Goal: Task Accomplishment & Management: Manage account settings

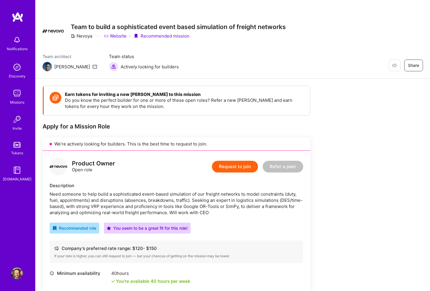
click at [17, 18] on img at bounding box center [18, 17] width 12 height 11
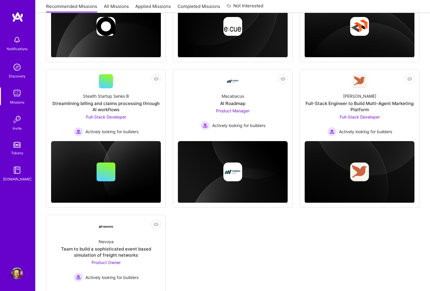
scroll to position [309, 0]
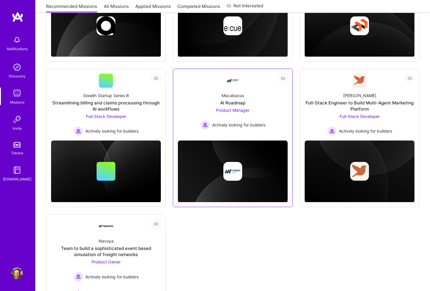
click at [245, 87] on link "Not Interested Macabacus AI Roadmap Product Manager Actively looking for builde…" at bounding box center [233, 105] width 110 height 62
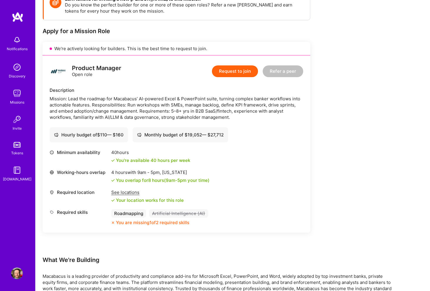
scroll to position [115, 0]
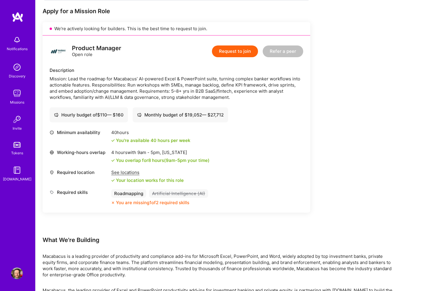
click at [17, 270] on img at bounding box center [17, 274] width 12 height 12
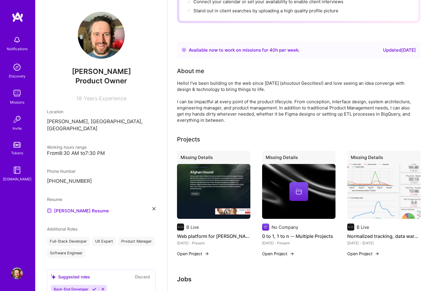
scroll to position [93, 0]
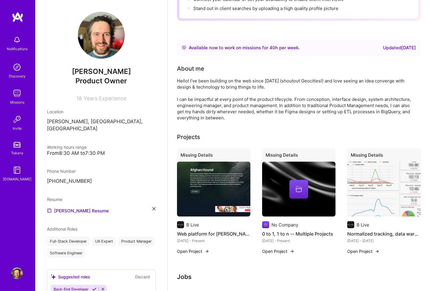
click at [225, 176] on img at bounding box center [213, 189] width 73 height 55
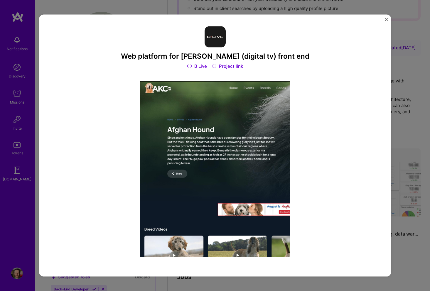
click at [385, 21] on img "Close" at bounding box center [386, 19] width 3 height 3
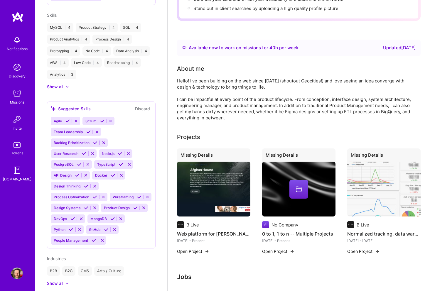
scroll to position [315, 0]
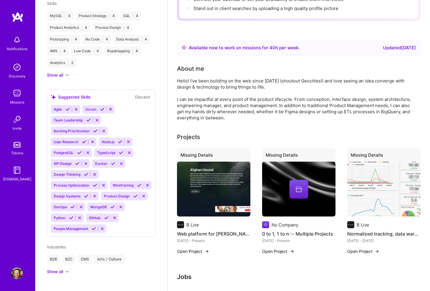
click at [105, 216] on icon at bounding box center [106, 218] width 4 height 4
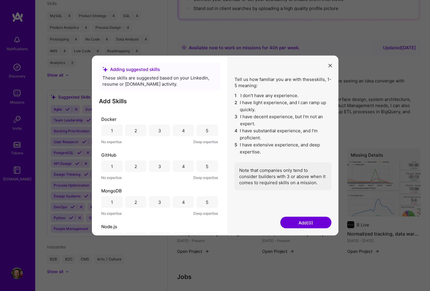
scroll to position [214, 0]
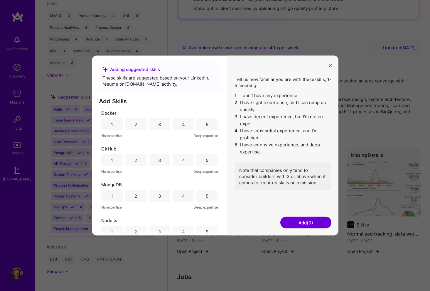
click at [178, 160] on div "4" at bounding box center [183, 160] width 21 height 12
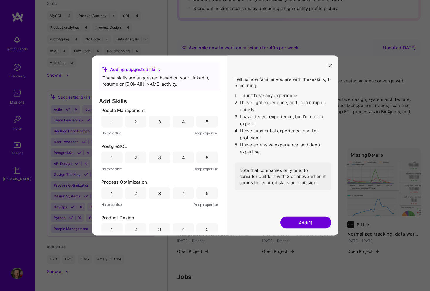
click at [176, 159] on div "4" at bounding box center [183, 158] width 21 height 12
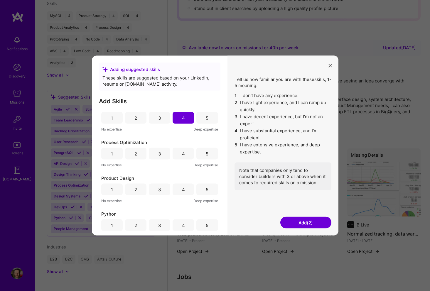
scroll to position [408, 0]
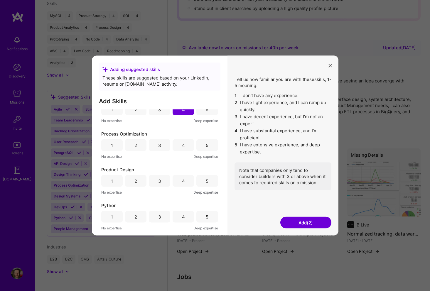
click at [182, 147] on div "4" at bounding box center [183, 145] width 3 height 6
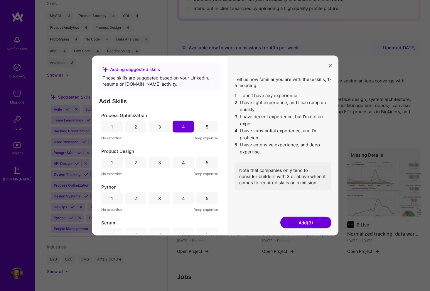
scroll to position [435, 0]
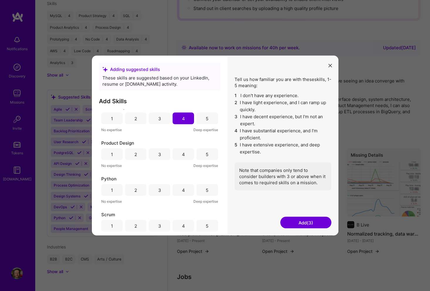
click at [179, 154] on div "4" at bounding box center [183, 155] width 21 height 12
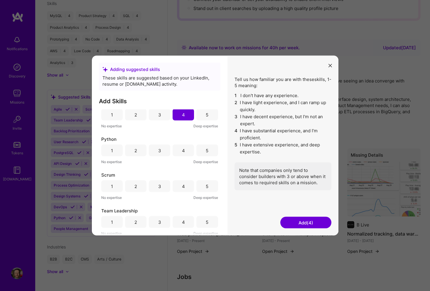
scroll to position [481, 0]
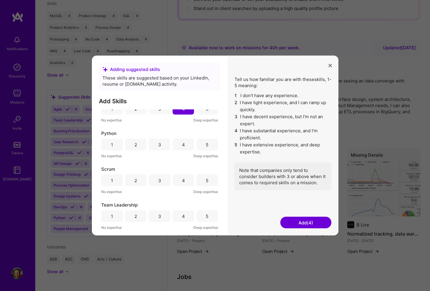
click at [158, 143] on div "3" at bounding box center [159, 144] width 3 height 6
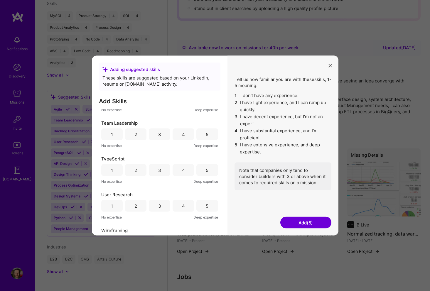
scroll to position [583, 0]
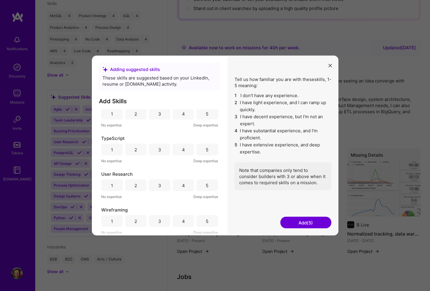
click at [202, 223] on div "5" at bounding box center [206, 221] width 21 height 12
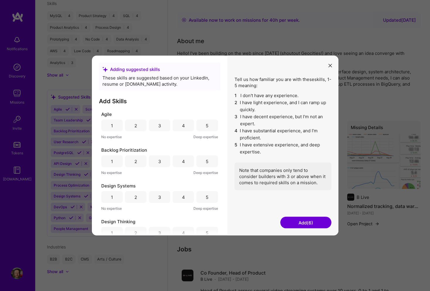
scroll to position [0, 0]
click at [310, 222] on button "Add (6)" at bounding box center [305, 223] width 51 height 12
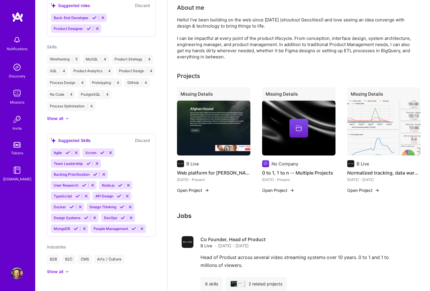
scroll to position [162, 0]
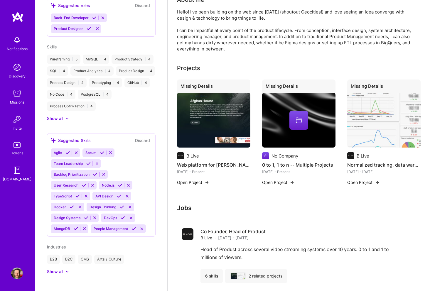
click at [58, 269] on div "Show all" at bounding box center [55, 272] width 16 height 6
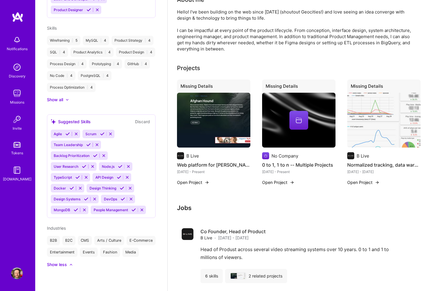
click at [58, 263] on div "Show less" at bounding box center [57, 265] width 20 height 6
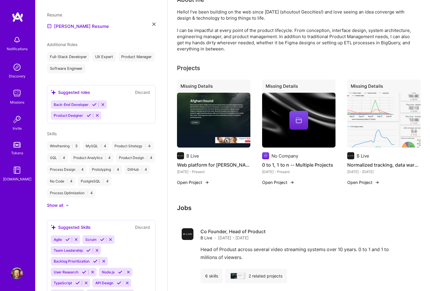
scroll to position [182, 0]
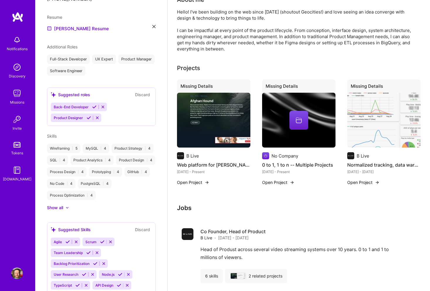
click at [63, 205] on div "Show all" at bounding box center [55, 208] width 16 height 6
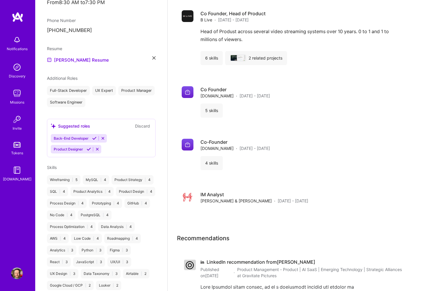
scroll to position [150, 0]
click at [117, 142] on div "Back-End Developer Product Designer" at bounding box center [101, 144] width 101 height 19
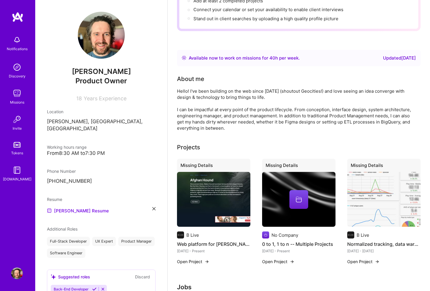
scroll to position [0, 0]
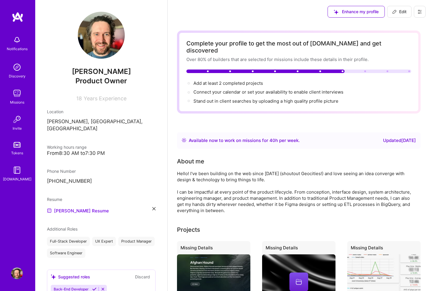
click at [415, 13] on button at bounding box center [420, 12] width 12 height 12
click at [401, 12] on span "Edit" at bounding box center [399, 12] width 14 height 6
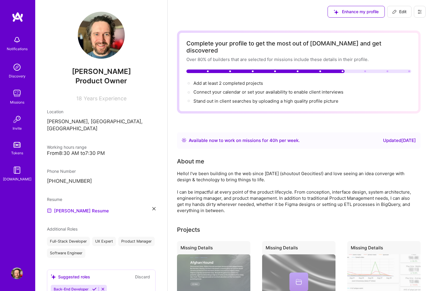
select select "US"
select select "Right Now"
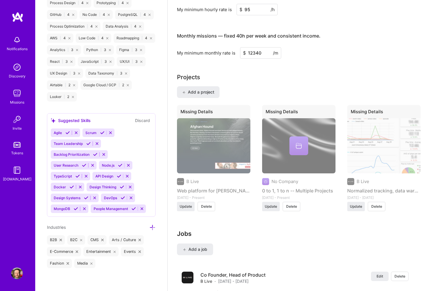
scroll to position [395, 0]
click at [188, 202] on button "Update" at bounding box center [186, 206] width 18 height 9
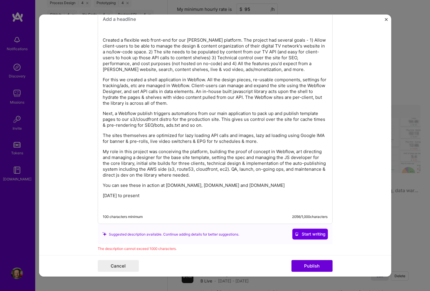
scroll to position [900, 0]
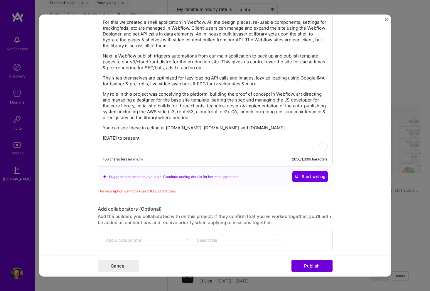
click at [148, 138] on p "[DATE] to present" at bounding box center [215, 138] width 225 height 6
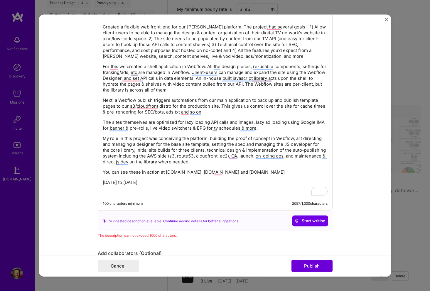
scroll to position [0, 0]
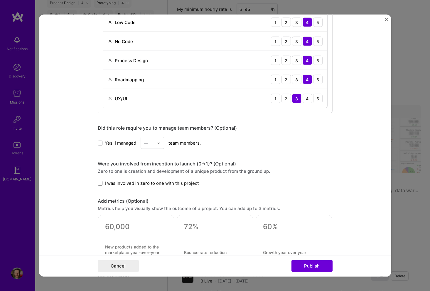
click at [100, 183] on span at bounding box center [100, 183] width 5 height 5
click at [0, 0] on input "I was involved in zero to one with this project" at bounding box center [0, 0] width 0 height 0
click at [154, 143] on input "text" at bounding box center [149, 143] width 10 height 6
click at [152, 179] on div "3" at bounding box center [152, 180] width 20 height 11
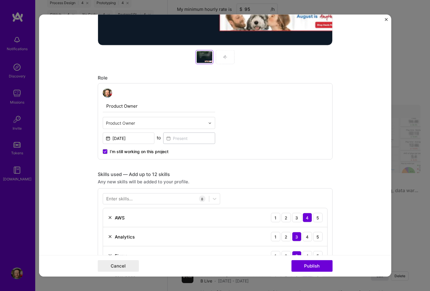
click at [141, 151] on span "I’m still working on this project" at bounding box center [139, 152] width 59 height 6
click at [0, 0] on input "I’m still working on this project" at bounding box center [0, 0] width 0 height 0
click at [177, 140] on input at bounding box center [189, 138] width 52 height 11
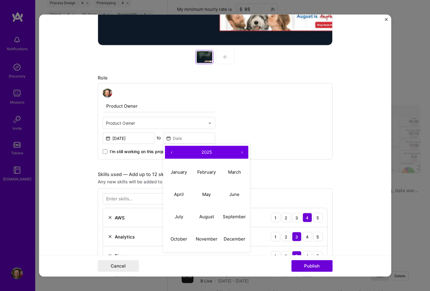
click at [169, 153] on button "‹" at bounding box center [171, 152] width 13 height 13
click at [204, 173] on abbr "February" at bounding box center [206, 172] width 18 height 6
type input "[DATE]"
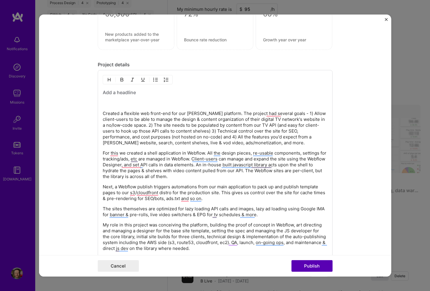
click at [321, 268] on button "Publish" at bounding box center [311, 266] width 41 height 12
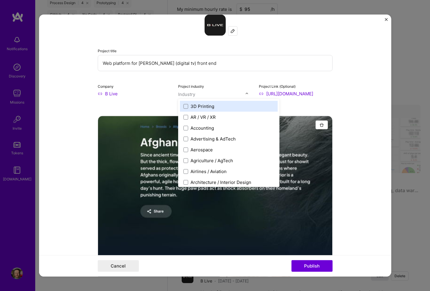
click at [205, 94] on input "text" at bounding box center [211, 94] width 67 height 6
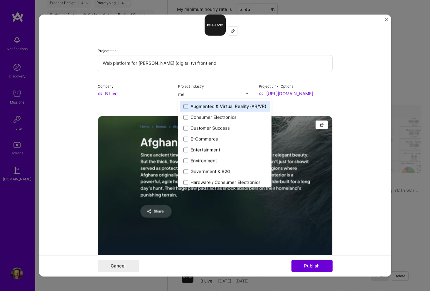
type input "med"
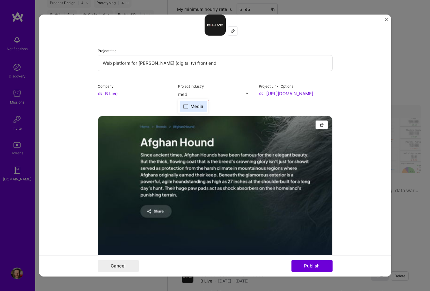
click at [185, 108] on span at bounding box center [185, 106] width 5 height 5
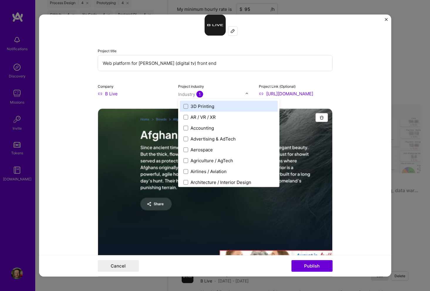
click at [356, 132] on form "This project is missing details. To be able to apply to missions with this proj…" at bounding box center [215, 146] width 352 height 262
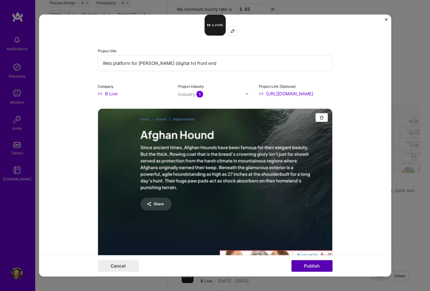
click at [321, 266] on button "Publish" at bounding box center [311, 266] width 41 height 12
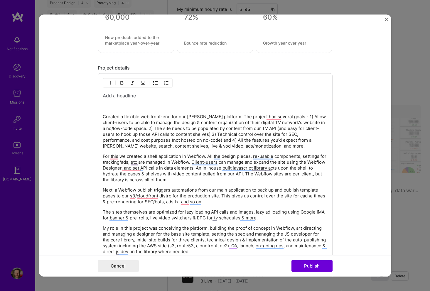
click at [117, 182] on div "Created a flexible web front-end for our [PERSON_NAME] platform. The project ha…" at bounding box center [215, 188] width 225 height 193
click at [112, 95] on h3 "To enrich screen reader interactions, please activate Accessibility in Grammarl…" at bounding box center [215, 95] width 225 height 6
click at [306, 267] on button "Publish" at bounding box center [311, 266] width 41 height 12
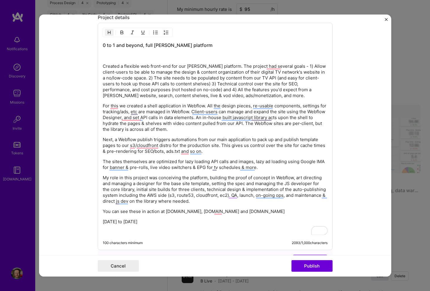
click at [181, 225] on div "0 to 1 and beyond, full [PERSON_NAME] platform Created a flexible web front-end…" at bounding box center [215, 138] width 225 height 193
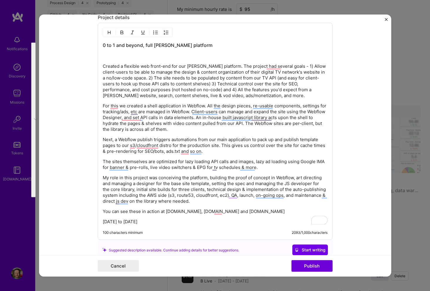
drag, startPoint x: 170, startPoint y: 223, endPoint x: 89, endPoint y: 68, distance: 175.3
click at [89, 68] on form "This project is missing details. To be able to apply to missions with this proj…" at bounding box center [215, 146] width 352 height 262
copy div "Created a flexible web front-end for our [PERSON_NAME] platform. The project ha…"
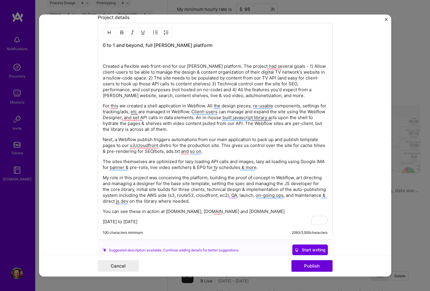
scroll to position [816, 0]
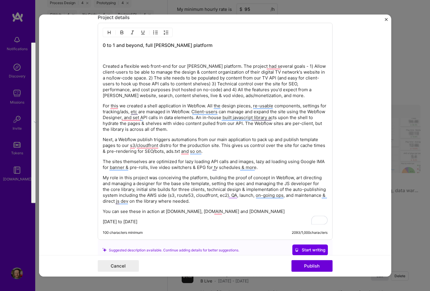
click at [225, 187] on p "My role in this project was conceiving the platform, building the proof of conc…" at bounding box center [215, 189] width 225 height 29
drag, startPoint x: 174, startPoint y: 223, endPoint x: 100, endPoint y: 64, distance: 174.9
click at [100, 64] on div "0 to 1 and beyond, full [PERSON_NAME] platform Created a flexible web front-end…" at bounding box center [215, 131] width 235 height 217
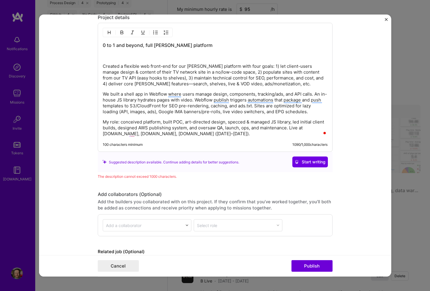
click at [129, 59] on p "To enrich screen reader interactions, please activate Accessibility in Grammarl…" at bounding box center [215, 56] width 225 height 6
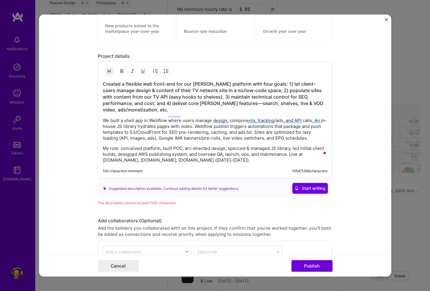
scroll to position [776, 0]
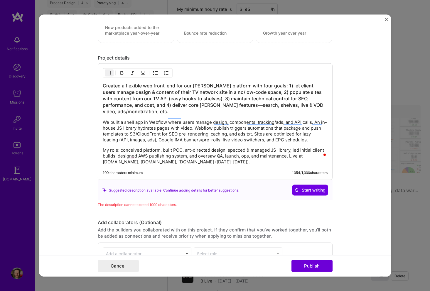
click at [192, 110] on div "Created a flexible web front-end for our [PERSON_NAME] platform with four goals…" at bounding box center [215, 123] width 225 height 82
click at [191, 107] on h3 "Created a flexible web front-end for our [PERSON_NAME] platform with four goals…" at bounding box center [215, 98] width 225 height 32
click at [212, 157] on p "My role: conceived platform, built POC, art-directed design, specced & managed …" at bounding box center [215, 156] width 225 height 18
click at [163, 155] on p "My role: conceived platform, built POC, art-directed design, specced & managed …" at bounding box center [215, 156] width 225 height 18
click at [105, 119] on p "We built a shell app in Webflow where users manage design, components, tracking…" at bounding box center [215, 130] width 225 height 23
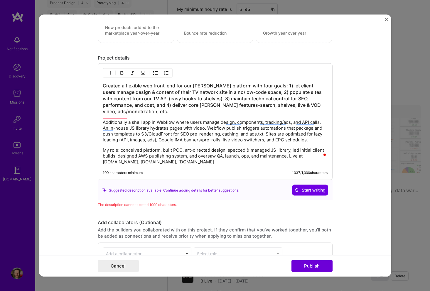
click at [194, 119] on p "Additionally a shell app in Webflow where users manage design, components, trac…" at bounding box center [215, 130] width 225 height 23
click at [156, 126] on p "Additionally a shell app in Webflow where clients manage design, components, tr…" at bounding box center [215, 130] width 225 height 23
click at [201, 128] on p "Additionally a shell app in Webflow where clients manage design, components, tr…" at bounding box center [215, 130] width 225 height 23
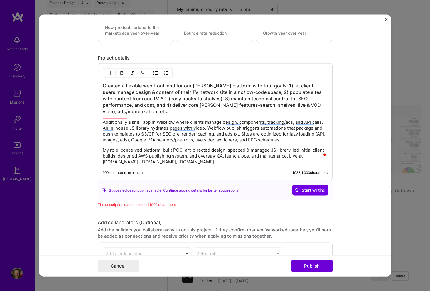
click at [258, 127] on p "Additionally a shell app in Webflow where clients manage design, components, tr…" at bounding box center [215, 130] width 225 height 23
click at [190, 106] on h3 "Created a flexible web front-end for our [PERSON_NAME] platform with four goals…" at bounding box center [215, 98] width 225 height 32
click at [306, 104] on h3 "Created a flexible web front-end for our [PERSON_NAME] platform with four goals…" at bounding box center [215, 98] width 225 height 32
click at [308, 106] on h3 "Created a flexible web front-end for our [PERSON_NAME] platform with four goals…" at bounding box center [215, 98] width 225 height 32
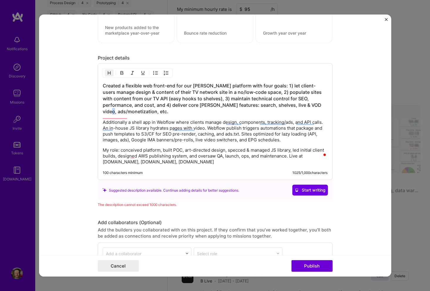
click at [308, 106] on h3 "Created a flexible web front-end for our [PERSON_NAME] platform with four goals…" at bounding box center [215, 98] width 225 height 32
click at [181, 154] on p "My role: conceived platform, built POC, art-directed design, specced & managed …" at bounding box center [215, 156] width 225 height 18
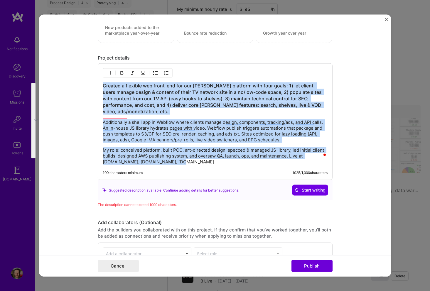
copy div "Created a flexible web front-end for our [PERSON_NAME] platform with four goals…"
click at [194, 139] on div "Created a flexible web front-end for our [PERSON_NAME] platform with four goals…" at bounding box center [215, 123] width 225 height 82
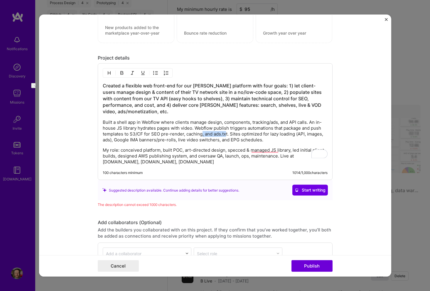
drag, startPoint x: 202, startPoint y: 128, endPoint x: 227, endPoint y: 129, distance: 25.0
click at [227, 129] on p "Built a shell app in Webflow where clients manage design, components, tracking/…" at bounding box center [215, 130] width 225 height 23
click at [309, 129] on p "Built a shell app in Webflow where clients manage design, components, tracking/…" at bounding box center [215, 130] width 225 height 23
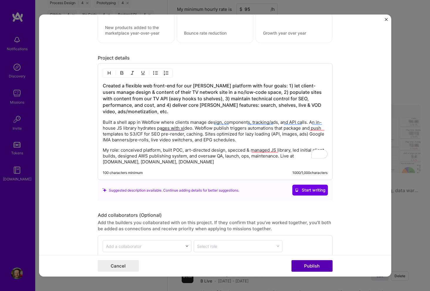
click at [314, 267] on button "Publish" at bounding box center [311, 266] width 41 height 12
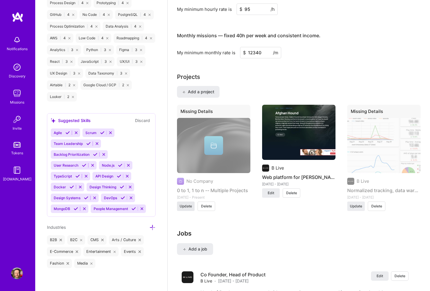
click at [186, 204] on span "Update" at bounding box center [186, 206] width 12 height 5
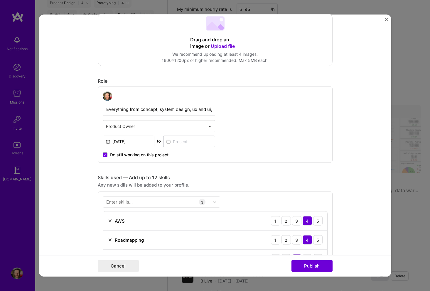
scroll to position [0, 0]
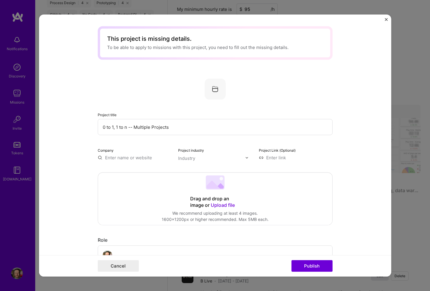
click at [192, 159] on div "Industry" at bounding box center [186, 158] width 17 height 6
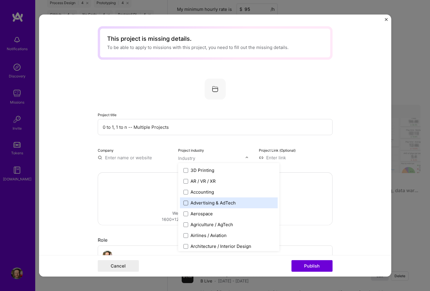
click at [187, 201] on span at bounding box center [185, 202] width 5 height 5
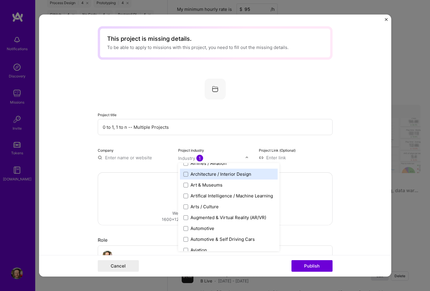
scroll to position [80, 0]
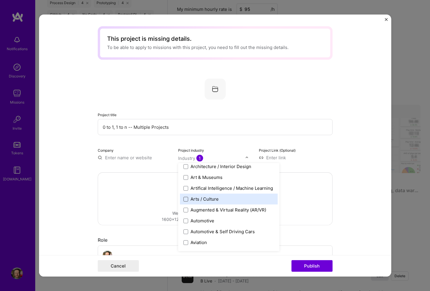
click at [186, 200] on span at bounding box center [185, 199] width 5 height 5
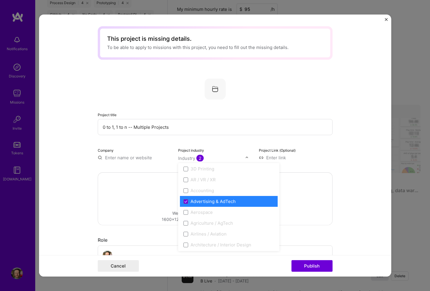
scroll to position [0, 0]
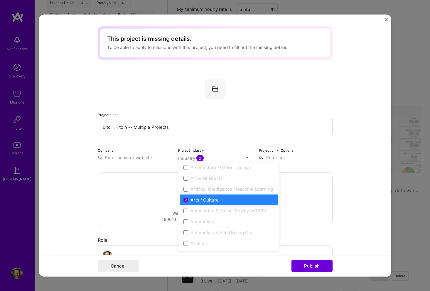
click at [186, 199] on icon at bounding box center [185, 200] width 3 height 2
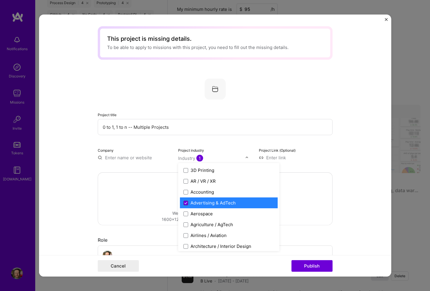
click at [186, 204] on span at bounding box center [185, 202] width 5 height 5
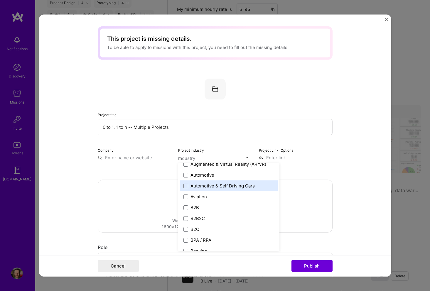
scroll to position [28, 0]
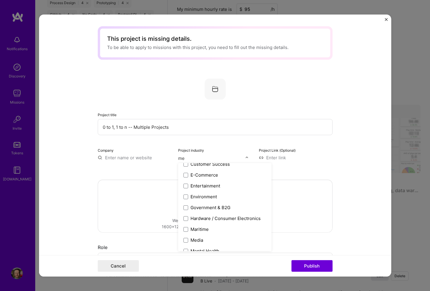
type input "med"
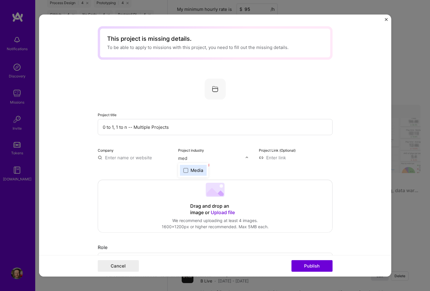
click at [186, 171] on span at bounding box center [185, 170] width 5 height 5
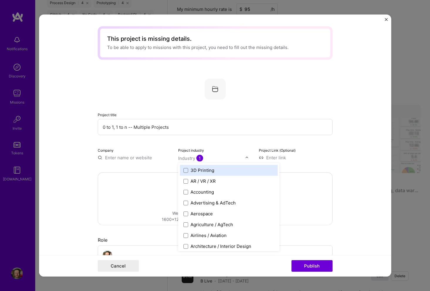
type input "a"
type input "go"
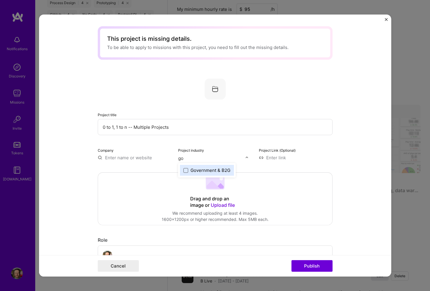
click at [186, 170] on span at bounding box center [185, 170] width 5 height 5
click at [127, 158] on input "text" at bounding box center [135, 158] width 74 height 6
click at [352, 166] on form "This project is missing details. To be able to apply to missions with this proj…" at bounding box center [215, 146] width 352 height 262
click at [125, 156] on input "text" at bounding box center [135, 158] width 74 height 6
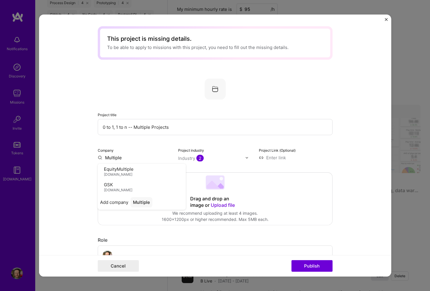
click at [354, 196] on form "This project is missing details. To be able to apply to missions with this proj…" at bounding box center [215, 146] width 352 height 262
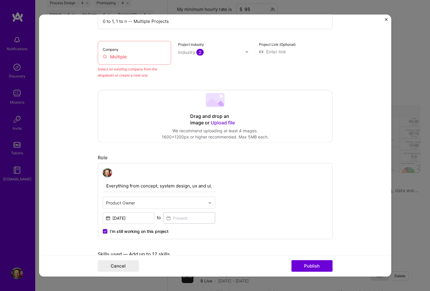
scroll to position [120, 0]
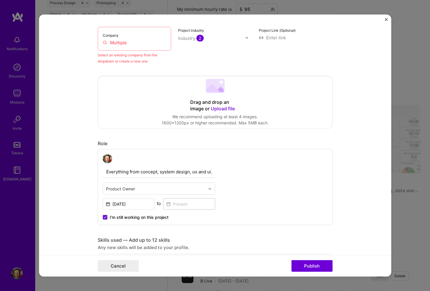
click at [135, 45] on input "Multiple" at bounding box center [135, 43] width 64 height 6
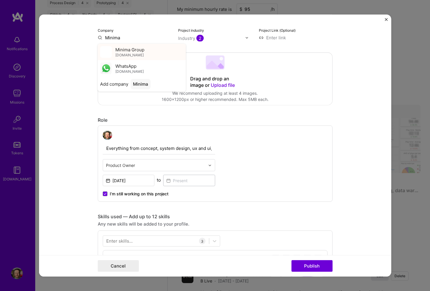
click at [117, 50] on span "Minima Group" at bounding box center [129, 49] width 29 height 6
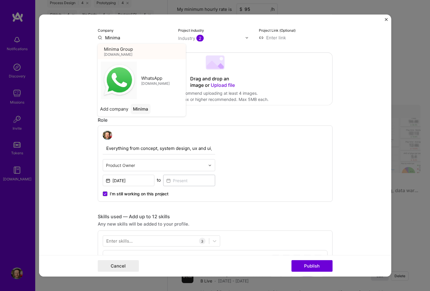
type input "Minima Group"
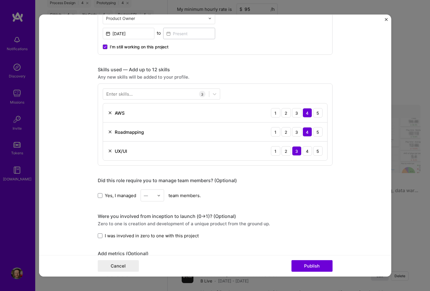
scroll to position [268, 0]
click at [139, 93] on div at bounding box center [156, 93] width 106 height 10
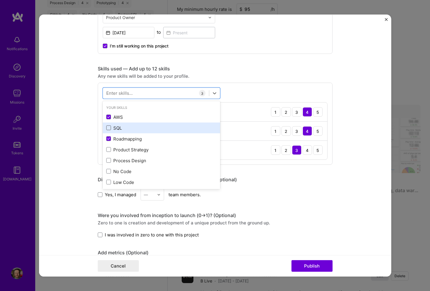
click at [108, 128] on span at bounding box center [108, 128] width 5 height 5
click at [0, 0] on input "checkbox" at bounding box center [0, 0] width 0 height 0
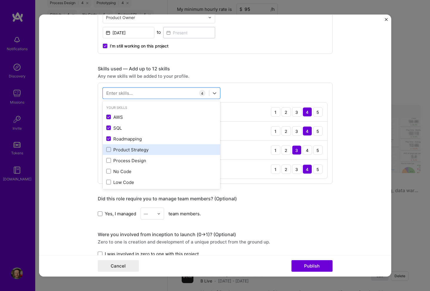
click at [108, 152] on div "Product Strategy" at bounding box center [161, 149] width 110 height 6
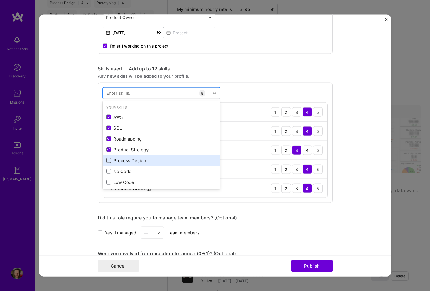
click at [109, 162] on span at bounding box center [108, 160] width 5 height 5
click at [0, 0] on input "checkbox" at bounding box center [0, 0] width 0 height 0
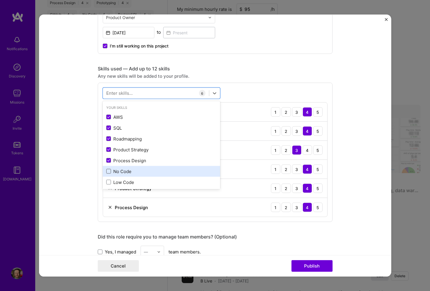
click at [110, 171] on span at bounding box center [108, 171] width 5 height 5
click at [0, 0] on input "checkbox" at bounding box center [0, 0] width 0 height 0
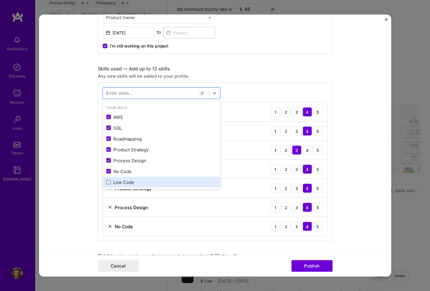
click at [109, 182] on span at bounding box center [108, 182] width 5 height 5
click at [0, 0] on input "checkbox" at bounding box center [0, 0] width 0 height 0
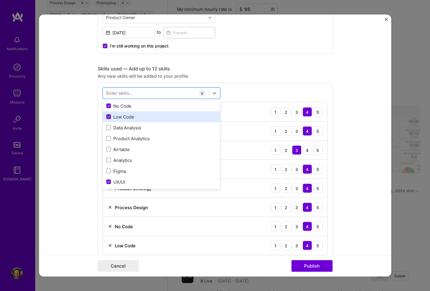
scroll to position [77, 0]
click at [109, 116] on span at bounding box center [108, 116] width 5 height 5
click at [0, 0] on input "checkbox" at bounding box center [0, 0] width 0 height 0
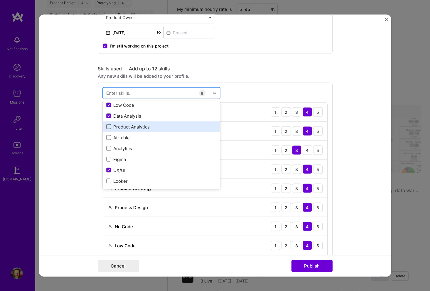
click at [109, 125] on span at bounding box center [108, 126] width 5 height 5
click at [0, 0] on input "checkbox" at bounding box center [0, 0] width 0 height 0
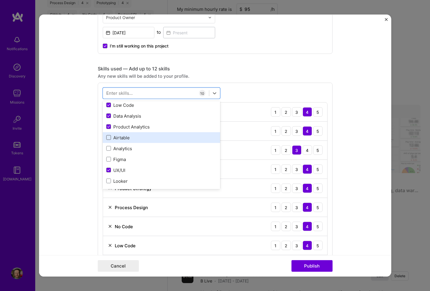
click at [109, 137] on span at bounding box center [108, 137] width 5 height 5
click at [0, 0] on input "checkbox" at bounding box center [0, 0] width 0 height 0
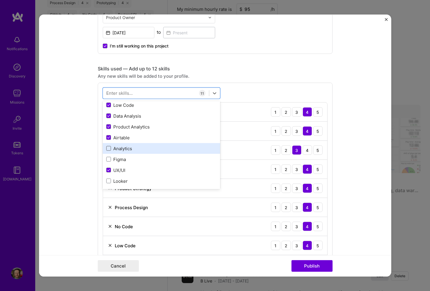
click at [109, 148] on span at bounding box center [108, 148] width 5 height 5
click at [0, 0] on input "checkbox" at bounding box center [0, 0] width 0 height 0
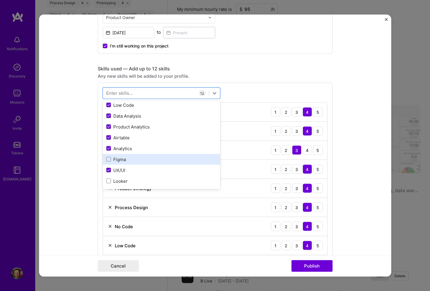
click at [109, 156] on div "Figma" at bounding box center [161, 159] width 117 height 11
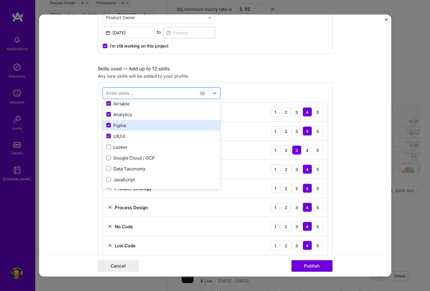
scroll to position [119, 0]
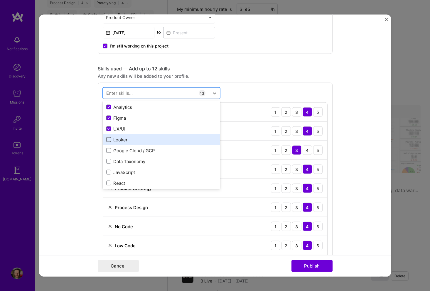
click at [107, 139] on span at bounding box center [108, 139] width 5 height 5
click at [0, 0] on input "checkbox" at bounding box center [0, 0] width 0 height 0
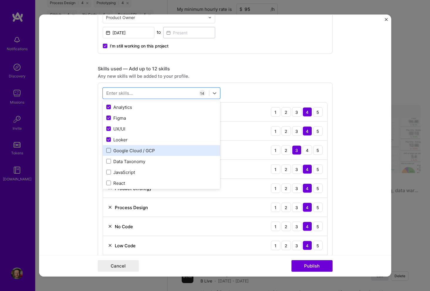
click at [107, 151] on span at bounding box center [108, 150] width 5 height 5
click at [0, 0] on input "checkbox" at bounding box center [0, 0] width 0 height 0
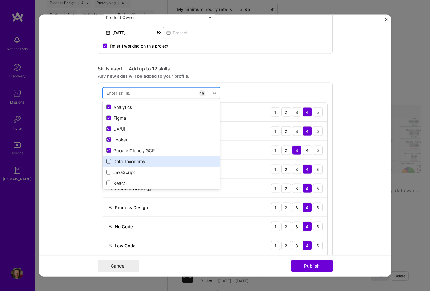
click at [108, 162] on span at bounding box center [108, 161] width 5 height 5
click at [0, 0] on input "checkbox" at bounding box center [0, 0] width 0 height 0
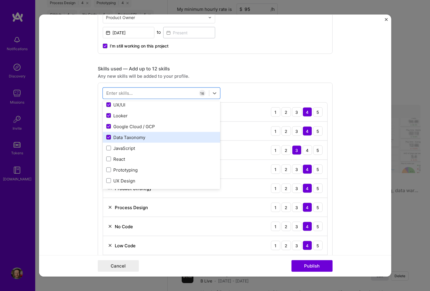
scroll to position [164, 0]
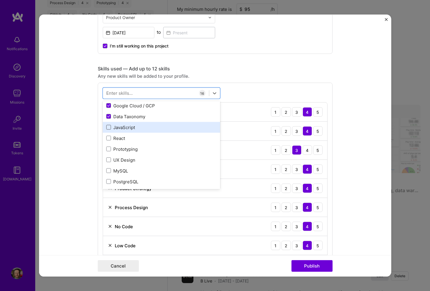
click at [107, 129] on span at bounding box center [108, 127] width 5 height 5
click at [0, 0] on input "checkbox" at bounding box center [0, 0] width 0 height 0
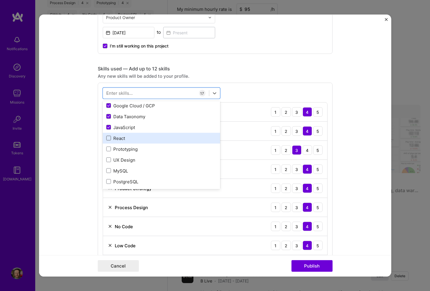
click at [107, 137] on span at bounding box center [108, 138] width 5 height 5
click at [0, 0] on input "checkbox" at bounding box center [0, 0] width 0 height 0
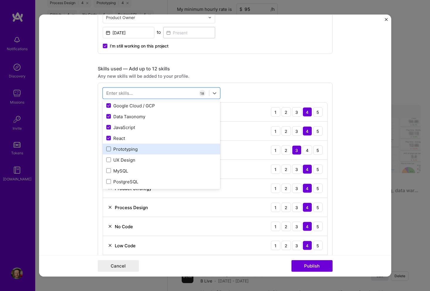
click at [109, 149] on span at bounding box center [108, 149] width 5 height 5
click at [0, 0] on input "checkbox" at bounding box center [0, 0] width 0 height 0
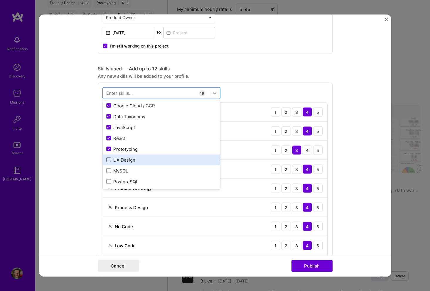
click at [108, 159] on span at bounding box center [108, 160] width 5 height 5
click at [0, 0] on input "checkbox" at bounding box center [0, 0] width 0 height 0
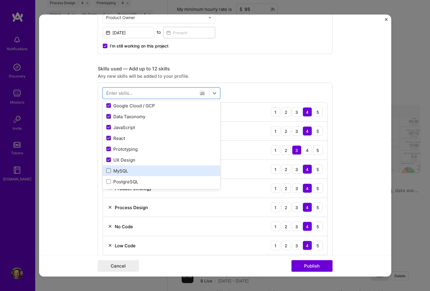
click at [109, 172] on span at bounding box center [108, 171] width 5 height 5
click at [0, 0] on input "checkbox" at bounding box center [0, 0] width 0 height 0
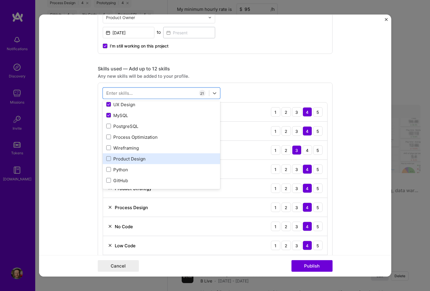
scroll to position [229, 0]
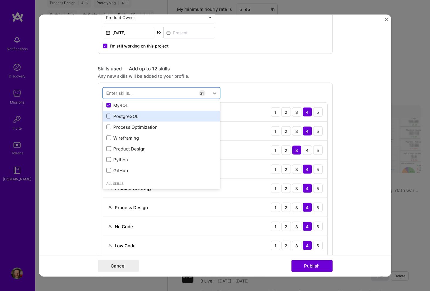
click at [108, 118] on span at bounding box center [108, 116] width 5 height 5
click at [0, 0] on input "checkbox" at bounding box center [0, 0] width 0 height 0
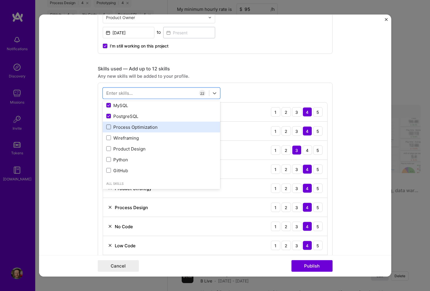
click at [108, 126] on span at bounding box center [108, 127] width 5 height 5
click at [0, 0] on input "checkbox" at bounding box center [0, 0] width 0 height 0
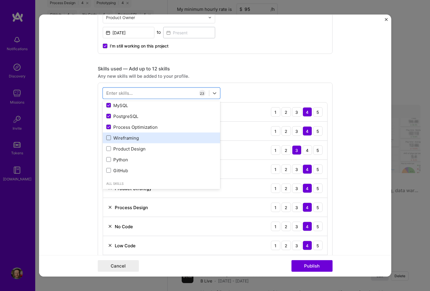
click at [108, 139] on span at bounding box center [108, 138] width 5 height 5
click at [0, 0] on input "checkbox" at bounding box center [0, 0] width 0 height 0
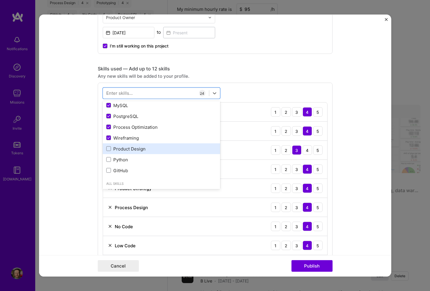
click at [109, 152] on div "Product Design" at bounding box center [161, 149] width 110 height 6
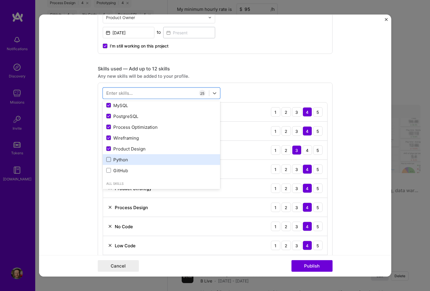
click at [109, 162] on span at bounding box center [108, 159] width 5 height 5
click at [0, 0] on input "checkbox" at bounding box center [0, 0] width 0 height 0
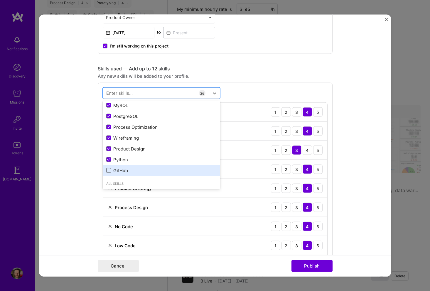
click at [109, 171] on span at bounding box center [108, 170] width 5 height 5
click at [0, 0] on input "checkbox" at bounding box center [0, 0] width 0 height 0
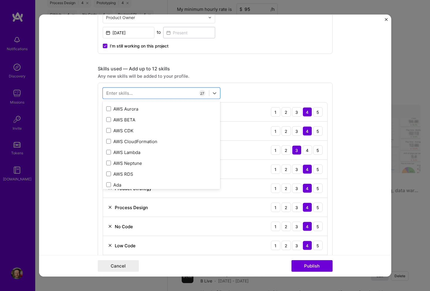
scroll to position [400, 0]
click at [108, 151] on span at bounding box center [108, 152] width 5 height 5
click at [0, 0] on input "checkbox" at bounding box center [0, 0] width 0 height 0
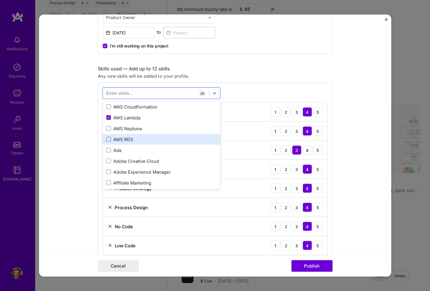
click at [108, 139] on span at bounding box center [108, 139] width 5 height 5
click at [0, 0] on input "checkbox" at bounding box center [0, 0] width 0 height 0
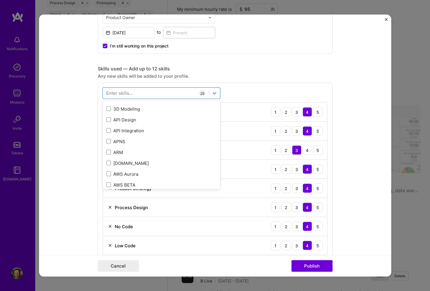
scroll to position [327, 0]
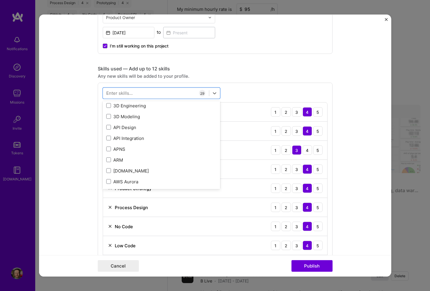
click at [108, 139] on span at bounding box center [108, 138] width 5 height 5
click at [0, 0] on input "checkbox" at bounding box center [0, 0] width 0 height 0
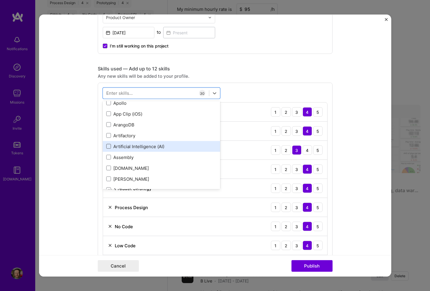
click at [108, 146] on span at bounding box center [108, 146] width 5 height 5
click at [0, 0] on input "checkbox" at bounding box center [0, 0] width 0 height 0
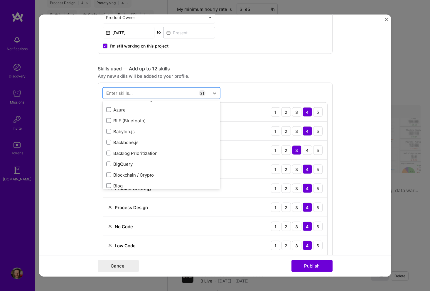
scroll to position [769, 0]
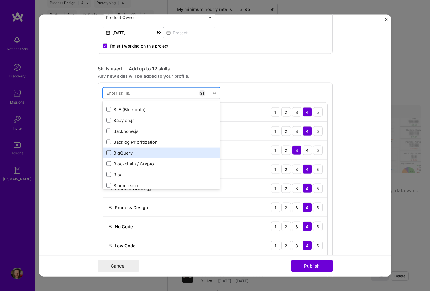
click at [108, 154] on span at bounding box center [108, 153] width 5 height 5
click at [0, 0] on input "checkbox" at bounding box center [0, 0] width 0 height 0
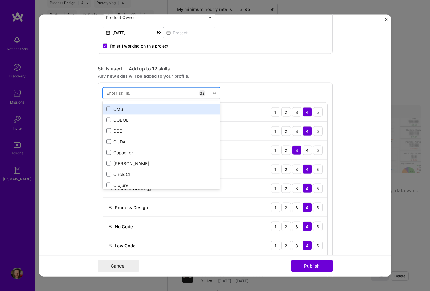
scroll to position [937, 0]
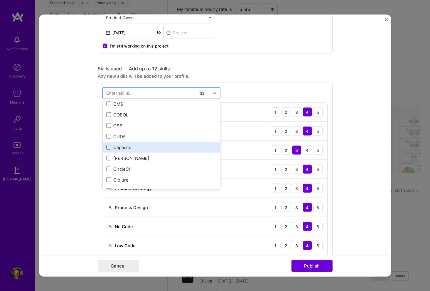
click at [109, 147] on span at bounding box center [108, 147] width 5 height 5
click at [0, 0] on input "checkbox" at bounding box center [0, 0] width 0 height 0
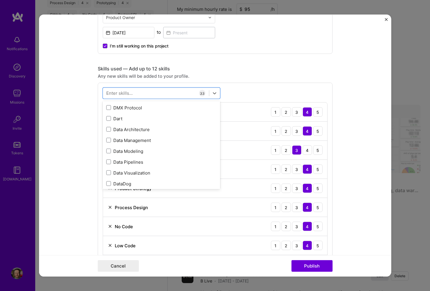
scroll to position [1187, 0]
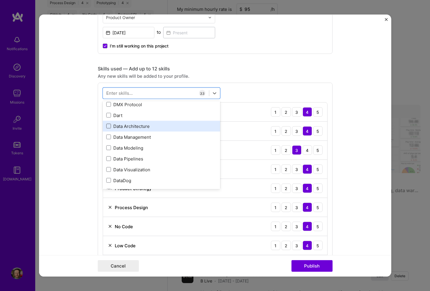
click at [109, 127] on span at bounding box center [108, 126] width 5 height 5
click at [0, 0] on input "checkbox" at bounding box center [0, 0] width 0 height 0
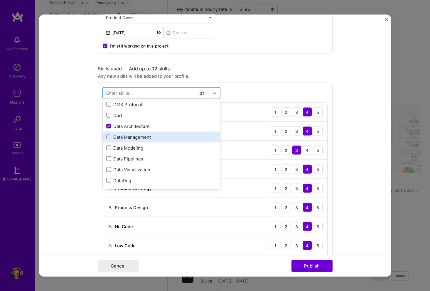
click at [110, 134] on div "Data Management" at bounding box center [161, 137] width 117 height 11
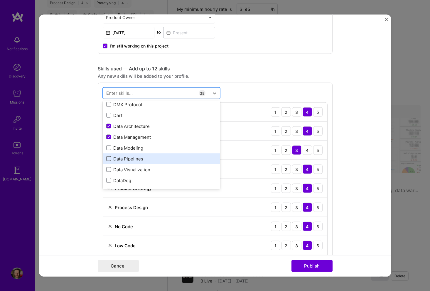
click at [107, 159] on span at bounding box center [108, 158] width 5 height 5
click at [0, 0] on input "checkbox" at bounding box center [0, 0] width 0 height 0
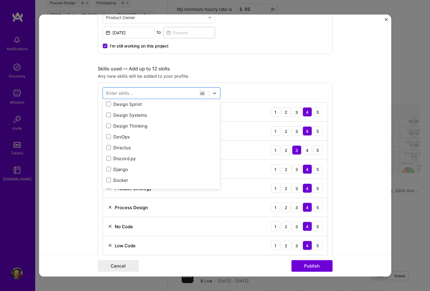
scroll to position [1339, 0]
click at [108, 138] on span at bounding box center [108, 136] width 5 height 5
click at [0, 0] on input "checkbox" at bounding box center [0, 0] width 0 height 0
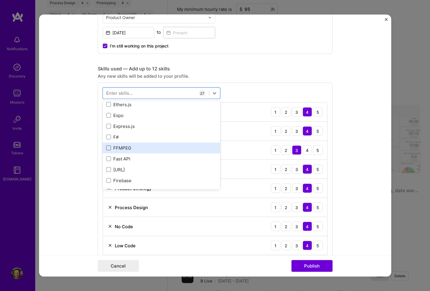
click at [108, 149] on span at bounding box center [108, 148] width 5 height 5
click at [0, 0] on input "checkbox" at bounding box center [0, 0] width 0 height 0
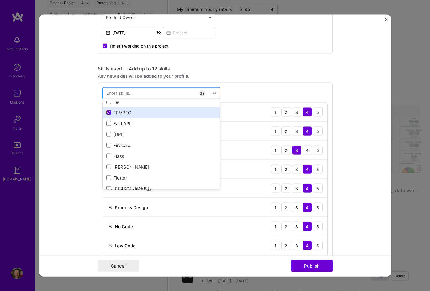
scroll to position [1648, 0]
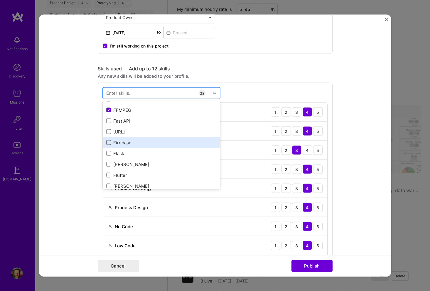
click at [109, 142] on span at bounding box center [108, 142] width 5 height 5
click at [0, 0] on input "checkbox" at bounding box center [0, 0] width 0 height 0
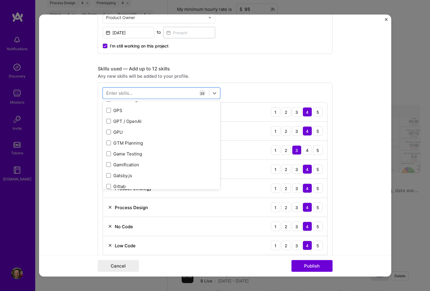
scroll to position [1746, 0]
click at [108, 121] on span at bounding box center [108, 120] width 5 height 5
click at [0, 0] on input "checkbox" at bounding box center [0, 0] width 0 height 0
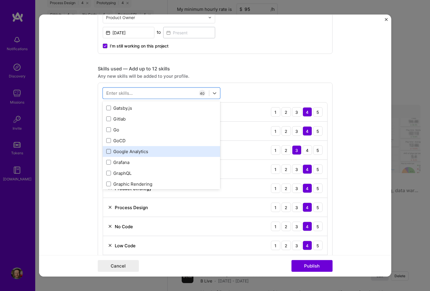
click at [109, 152] on span at bounding box center [108, 151] width 5 height 5
click at [0, 0] on input "checkbox" at bounding box center [0, 0] width 0 height 0
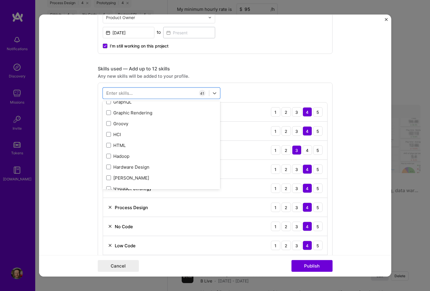
scroll to position [1886, 0]
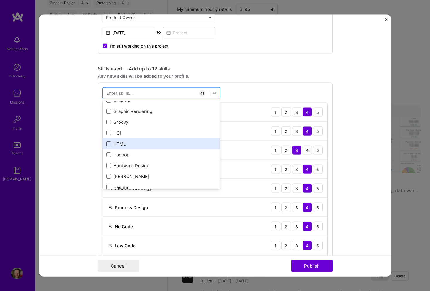
click at [109, 144] on span at bounding box center [108, 143] width 5 height 5
click at [0, 0] on input "checkbox" at bounding box center [0, 0] width 0 height 0
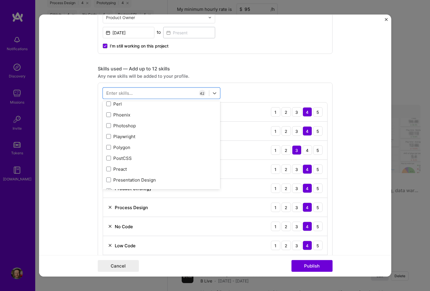
scroll to position [2752, 0]
click at [108, 134] on span at bounding box center [108, 136] width 5 height 5
click at [0, 0] on input "checkbox" at bounding box center [0, 0] width 0 height 0
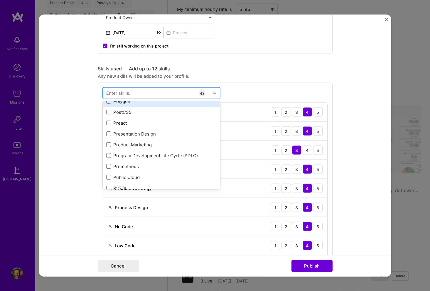
scroll to position [2801, 0]
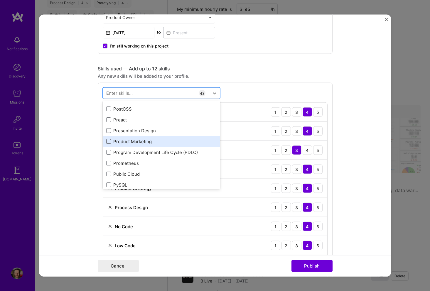
click at [109, 141] on span at bounding box center [108, 141] width 5 height 5
click at [0, 0] on input "checkbox" at bounding box center [0, 0] width 0 height 0
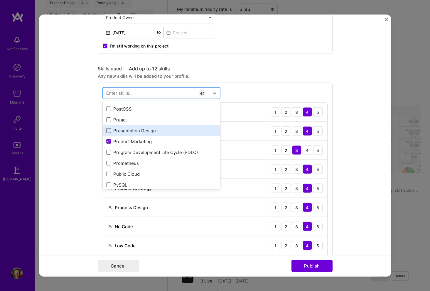
click at [109, 129] on span at bounding box center [108, 130] width 5 height 5
click at [0, 0] on input "checkbox" at bounding box center [0, 0] width 0 height 0
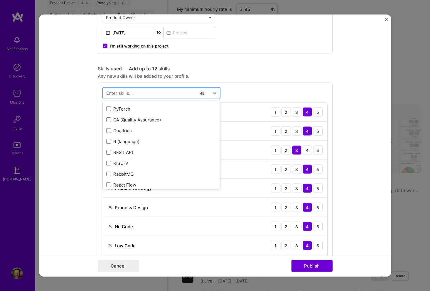
scroll to position [2905, 0]
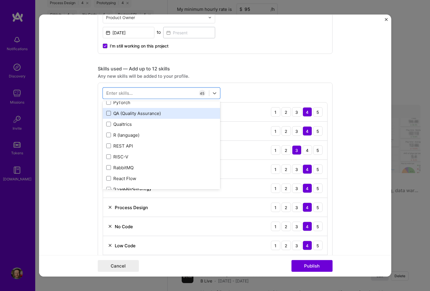
click at [108, 114] on span at bounding box center [108, 113] width 5 height 5
click at [0, 0] on input "checkbox" at bounding box center [0, 0] width 0 height 0
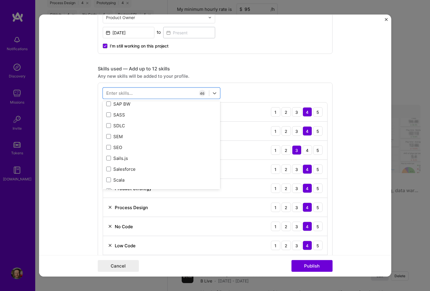
scroll to position [3158, 0]
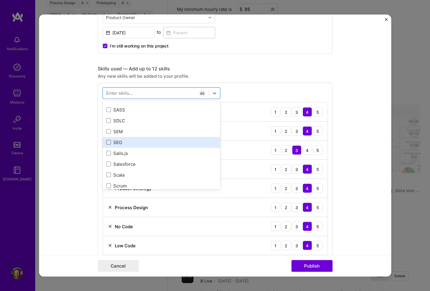
click at [108, 143] on span at bounding box center [108, 142] width 5 height 5
click at [0, 0] on input "checkbox" at bounding box center [0, 0] width 0 height 0
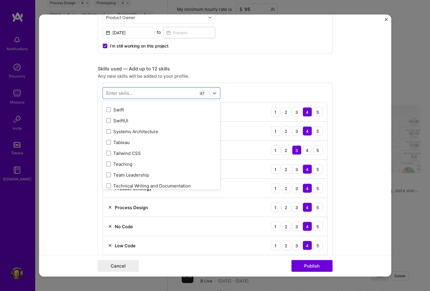
scroll to position [3568, 0]
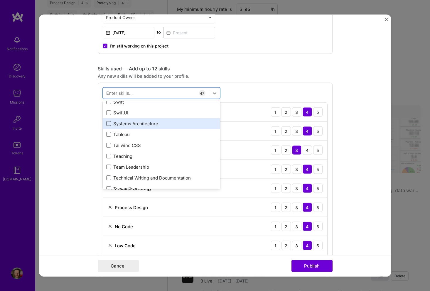
click at [108, 124] on span at bounding box center [108, 123] width 5 height 5
click at [0, 0] on input "checkbox" at bounding box center [0, 0] width 0 height 0
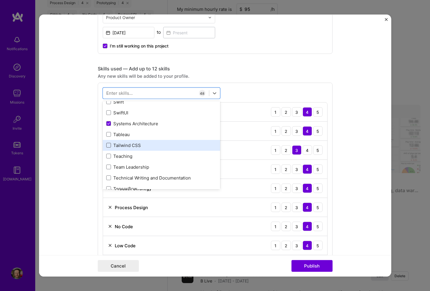
click at [109, 146] on span at bounding box center [108, 145] width 5 height 5
click at [0, 0] on input "checkbox" at bounding box center [0, 0] width 0 height 0
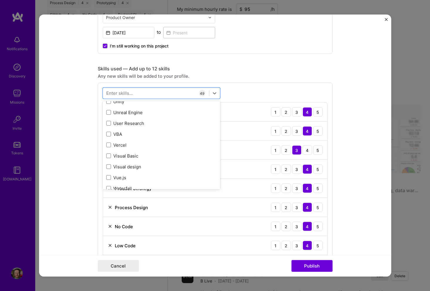
scroll to position [3790, 0]
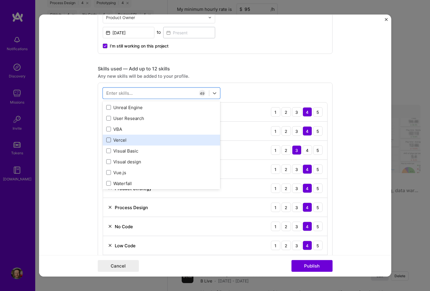
click at [108, 141] on span at bounding box center [108, 140] width 5 height 5
click at [0, 0] on input "checkbox" at bounding box center [0, 0] width 0 height 0
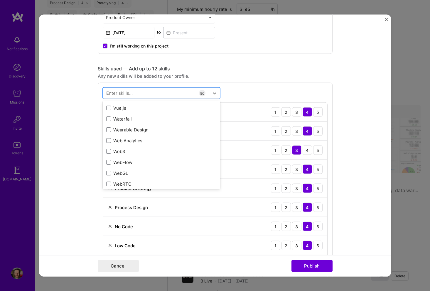
scroll to position [3856, 0]
click at [109, 162] on span at bounding box center [108, 161] width 5 height 5
click at [0, 0] on input "checkbox" at bounding box center [0, 0] width 0 height 0
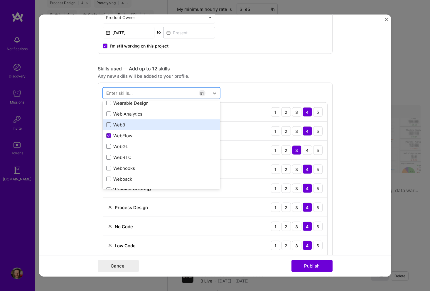
scroll to position [3881, 0]
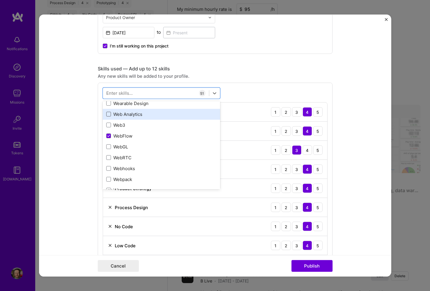
click at [109, 114] on span at bounding box center [108, 114] width 5 height 5
click at [0, 0] on input "checkbox" at bounding box center [0, 0] width 0 height 0
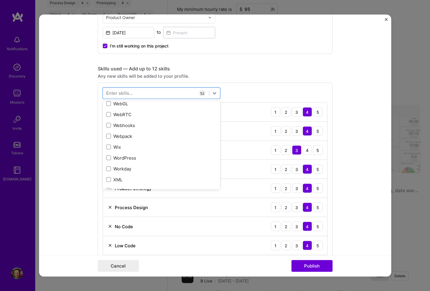
scroll to position [3930, 0]
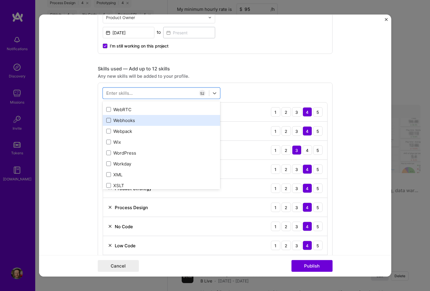
click at [109, 121] on span at bounding box center [108, 120] width 5 height 5
click at [0, 0] on input "checkbox" at bounding box center [0, 0] width 0 height 0
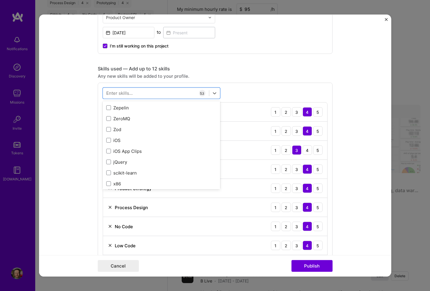
scroll to position [4043, 0]
click at [360, 192] on form "This project is missing details. To be able to apply to missions with this proj…" at bounding box center [215, 146] width 352 height 262
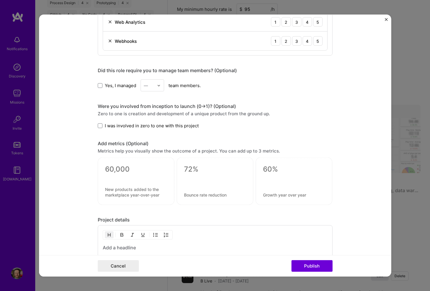
scroll to position [1337, 0]
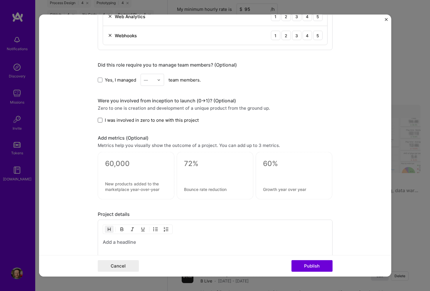
click at [99, 121] on span at bounding box center [100, 120] width 5 height 5
click at [0, 0] on input "I was involved in zero to one with this project" at bounding box center [0, 0] width 0 height 0
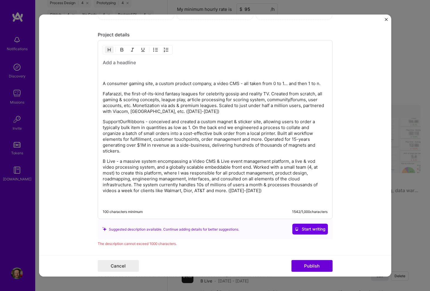
scroll to position [1517, 0]
click at [152, 75] on p at bounding box center [215, 73] width 225 height 6
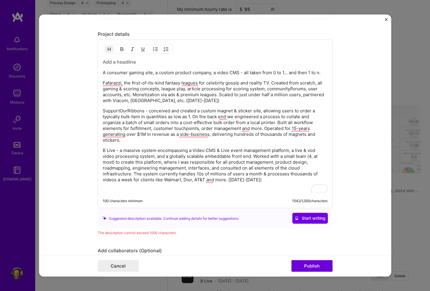
click at [168, 140] on p "SupportOurRibbons - conceived and created a custom magnet & sticker site, allow…" at bounding box center [215, 125] width 225 height 35
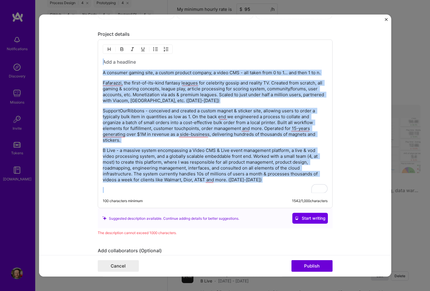
copy div "A consumer gaming site, a custom product company, a video CMS - all taken from …"
